Goal: Use online tool/utility: Utilize a website feature to perform a specific function

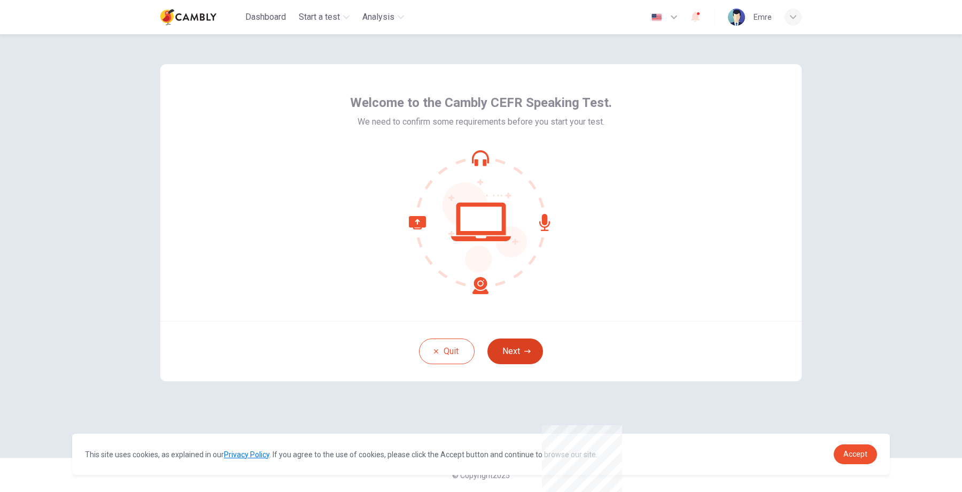
click at [517, 346] on button "Next" at bounding box center [515, 351] width 56 height 26
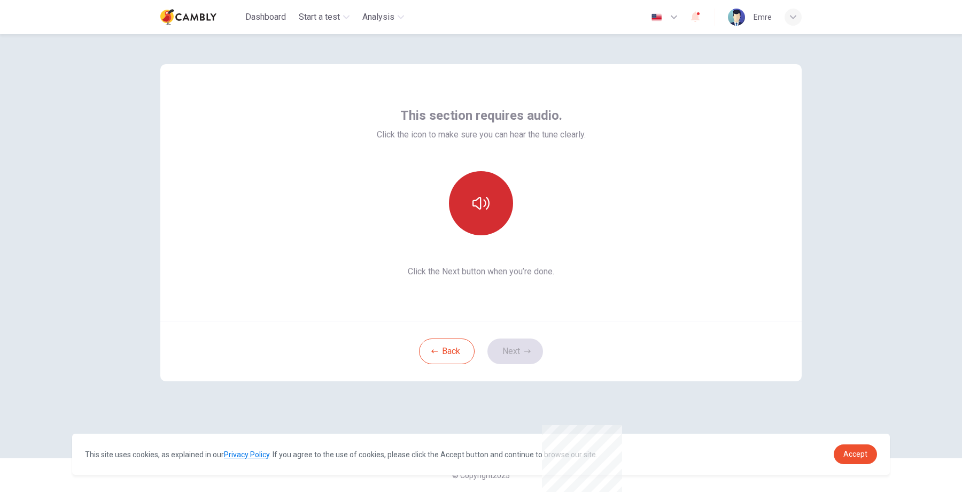
click at [482, 200] on icon "button" at bounding box center [480, 203] width 17 height 17
click at [525, 360] on button "Next" at bounding box center [515, 351] width 56 height 26
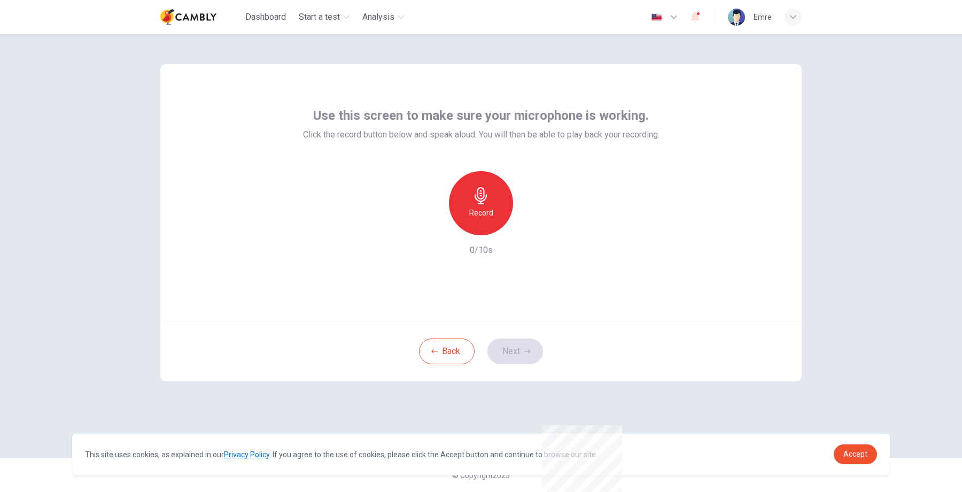
click at [482, 215] on h6 "Record" at bounding box center [481, 212] width 24 height 13
click at [482, 215] on h6 "Stop" at bounding box center [481, 212] width 16 height 13
click at [527, 231] on icon "button" at bounding box center [530, 226] width 11 height 11
click at [514, 349] on button "Next" at bounding box center [515, 351] width 56 height 26
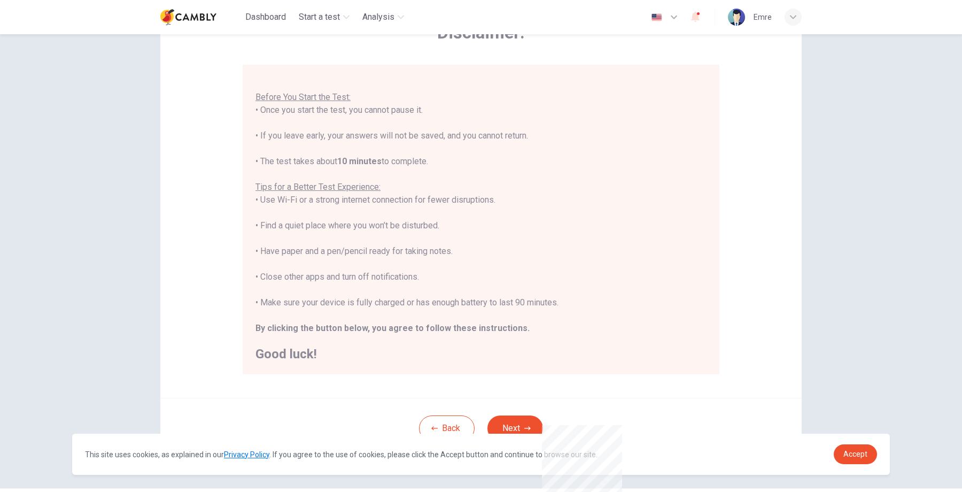
scroll to position [97, 0]
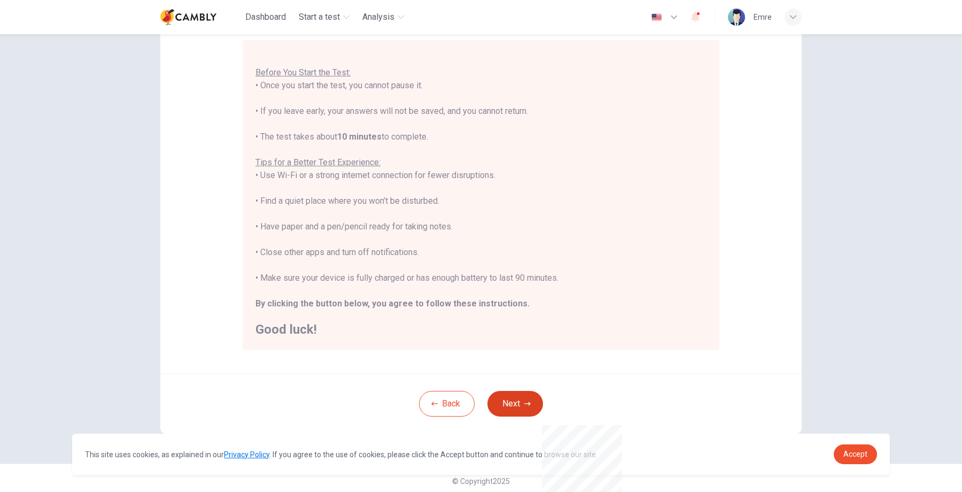
click at [521, 406] on button "Next" at bounding box center [515, 404] width 56 height 26
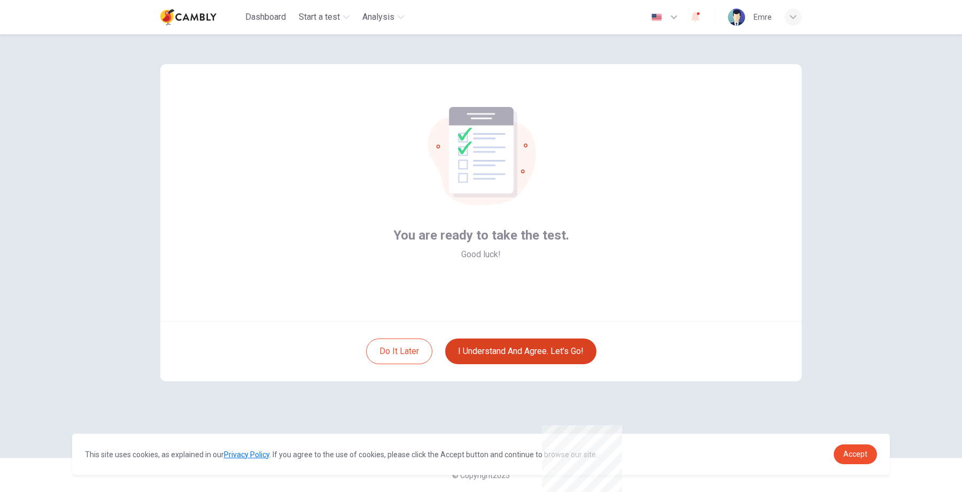
scroll to position [0, 0]
click at [523, 349] on button "I understand and agree. Let’s go!" at bounding box center [520, 351] width 151 height 26
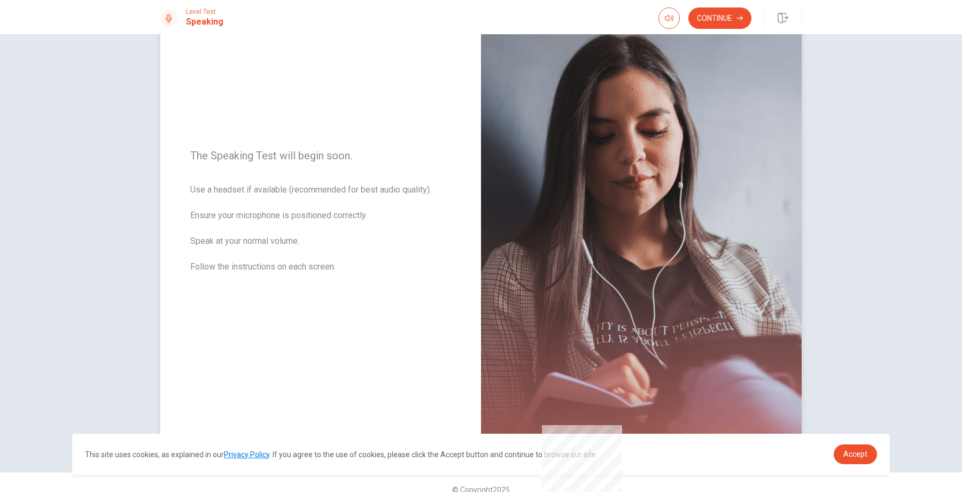
scroll to position [86, 0]
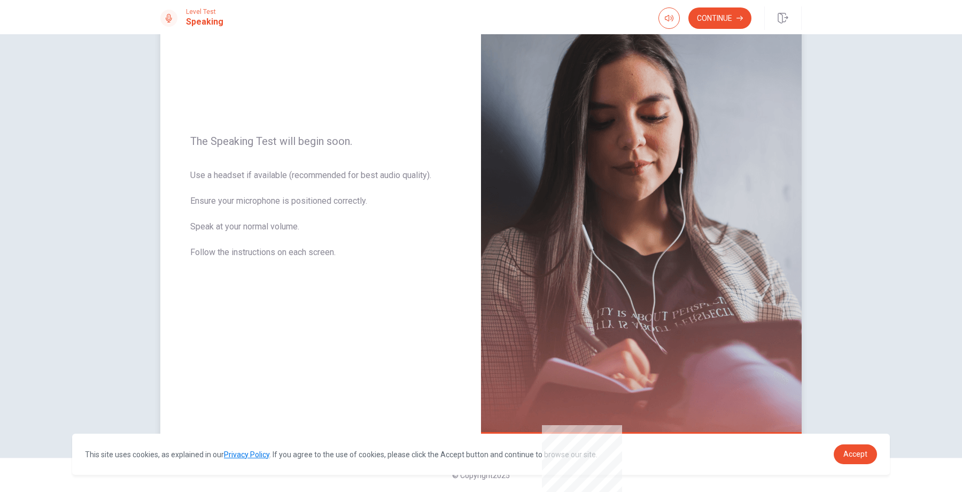
click at [268, 214] on span "Use a headset if available (recommended for best audio quality). Ensure your mi…" at bounding box center [320, 220] width 261 height 103
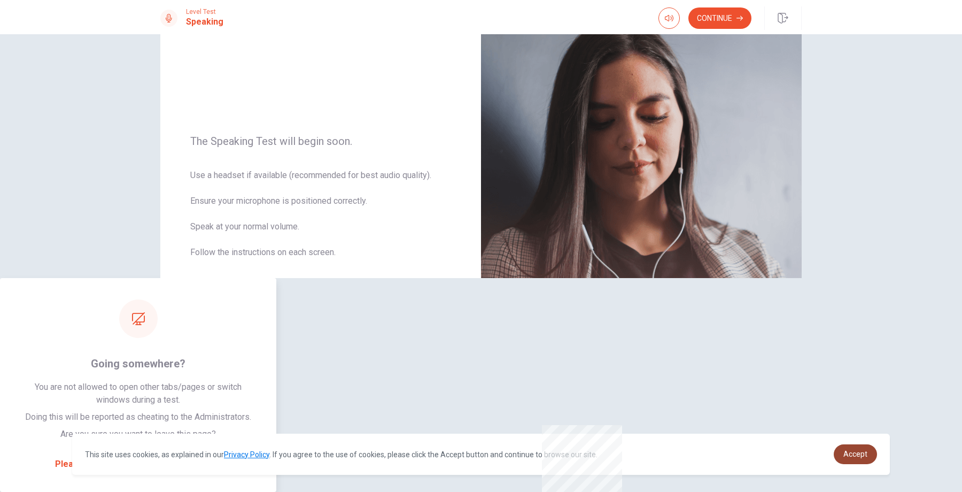
click at [848, 448] on link "Accept" at bounding box center [855, 454] width 43 height 20
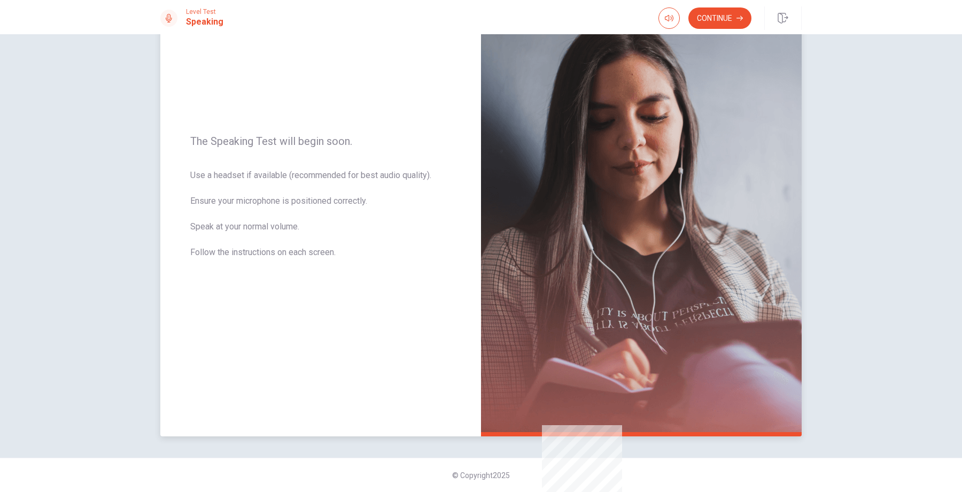
click at [787, 369] on img at bounding box center [641, 203] width 321 height 466
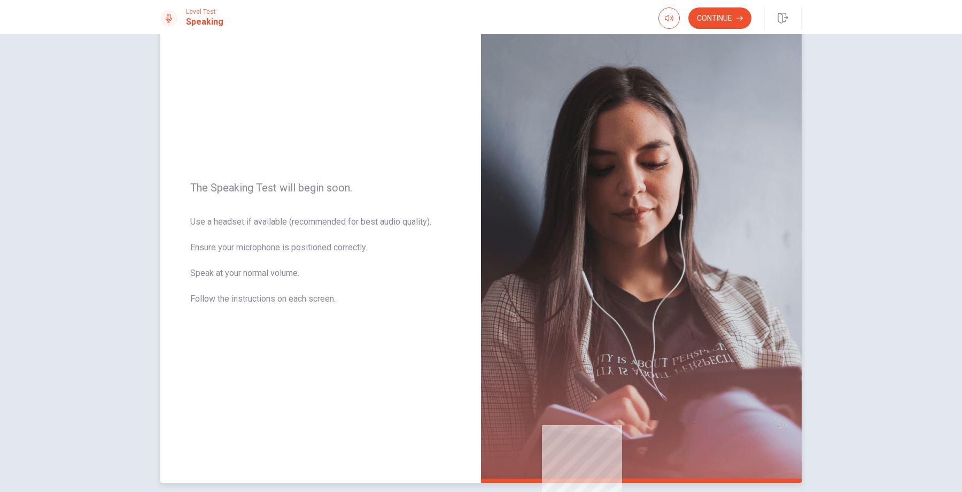
scroll to position [0, 0]
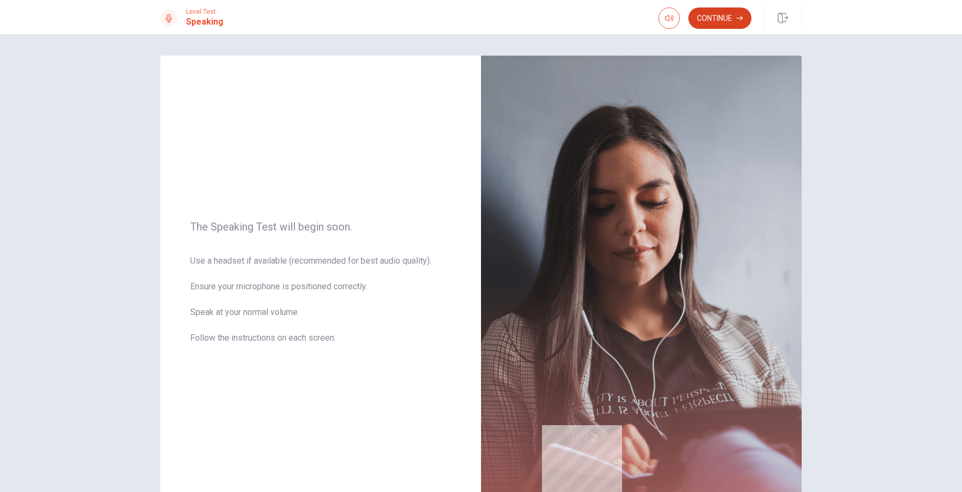
click at [724, 19] on button "Continue" at bounding box center [719, 17] width 63 height 21
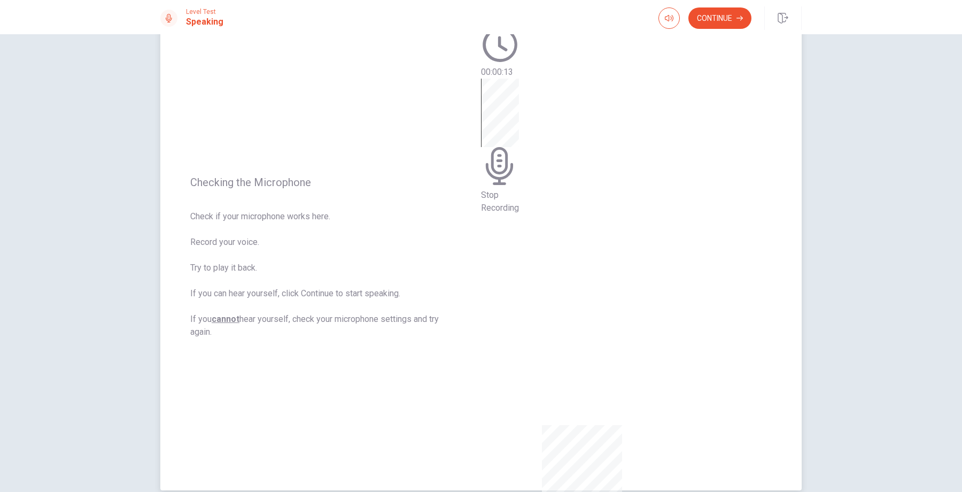
scroll to position [34, 0]
click at [485, 118] on button "Play Audio" at bounding box center [484, 112] width 2 height 10
click at [716, 14] on button "Continue" at bounding box center [719, 17] width 63 height 21
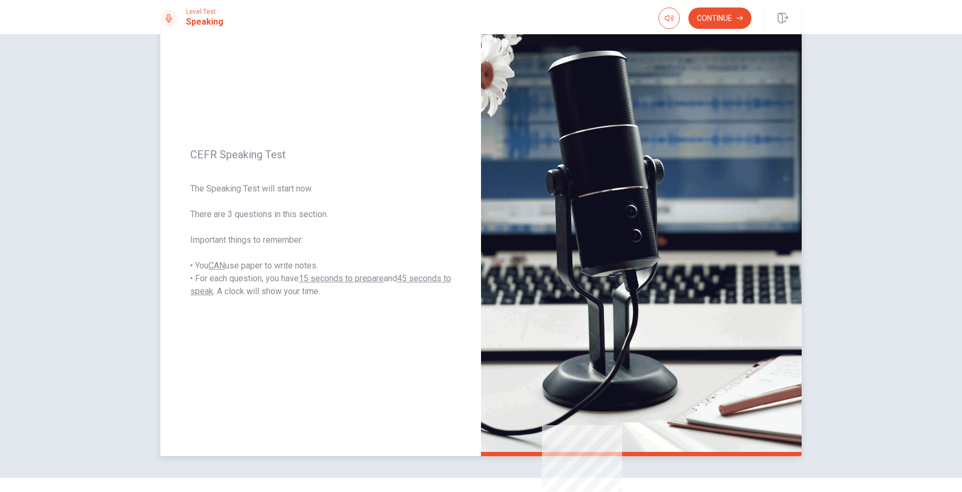
scroll to position [68, 0]
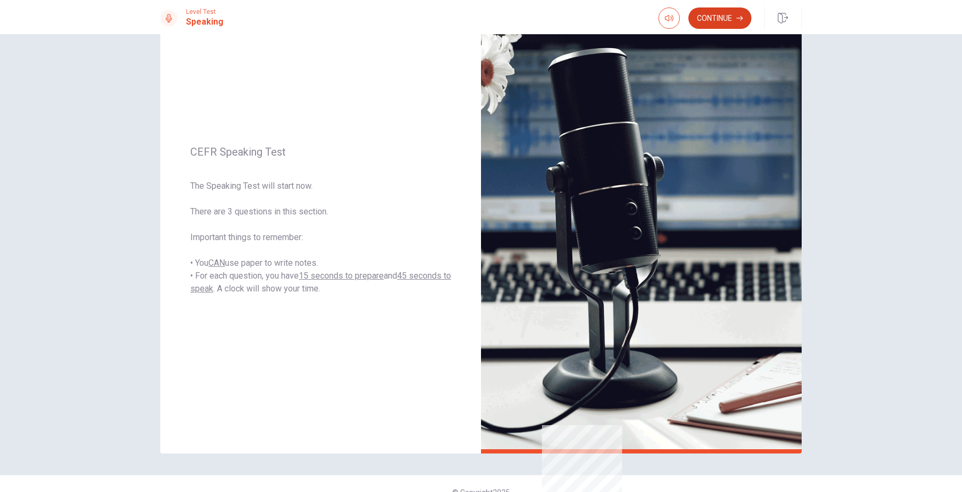
click at [726, 18] on button "Continue" at bounding box center [719, 17] width 63 height 21
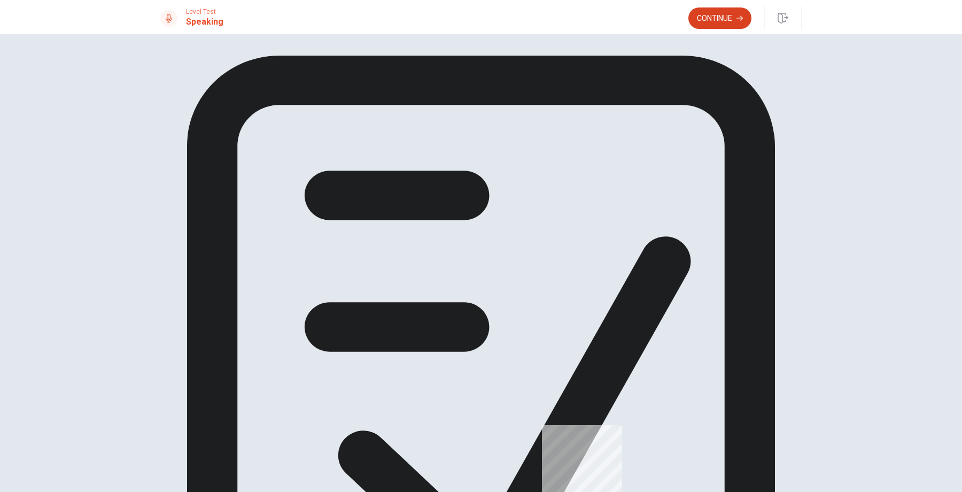
click at [713, 25] on button "Continue" at bounding box center [719, 17] width 63 height 21
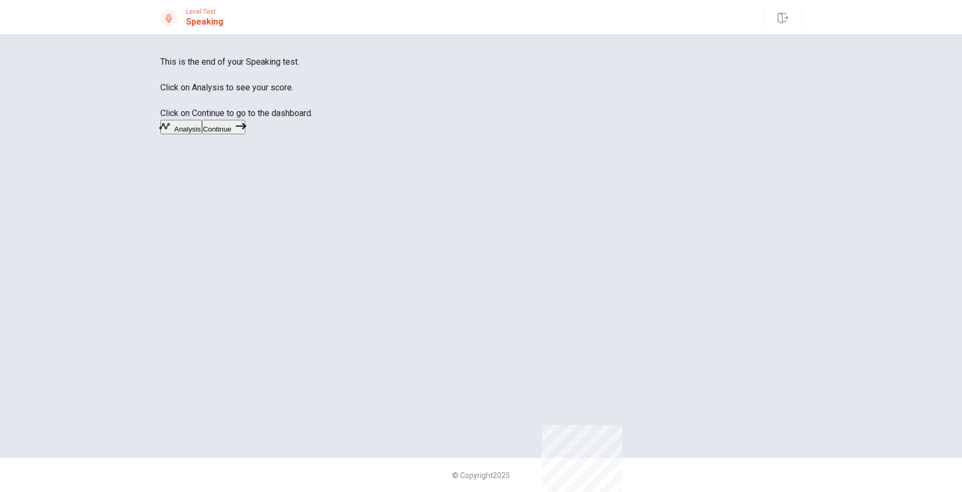
click at [202, 134] on button "Analysis" at bounding box center [181, 127] width 42 height 14
